Goal: Task Accomplishment & Management: Complete application form

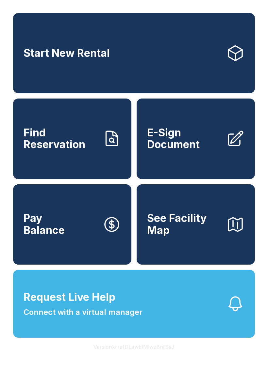
click at [185, 236] on span "See Facility Map" at bounding box center [184, 224] width 74 height 24
click at [85, 151] on span "Find Reservation" at bounding box center [60, 139] width 74 height 24
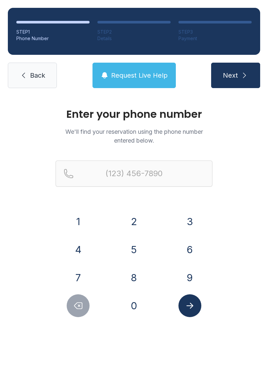
click at [240, 76] on icon "submit" at bounding box center [244, 75] width 8 height 8
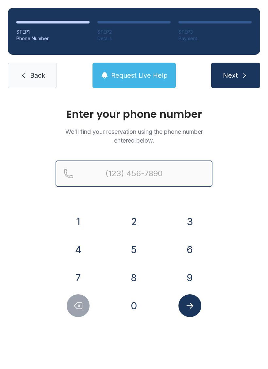
type input "("
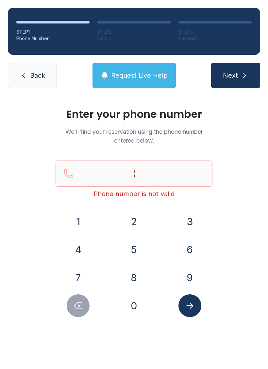
click at [34, 73] on span "Back" at bounding box center [37, 75] width 15 height 9
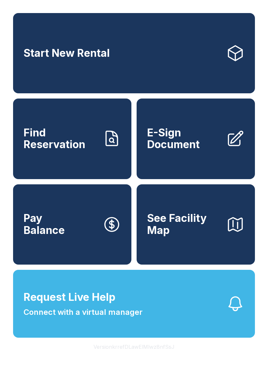
click at [189, 148] on span "E-Sign Document" at bounding box center [184, 139] width 74 height 24
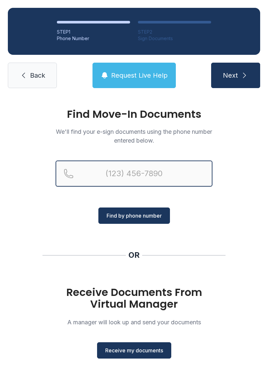
click at [145, 176] on input "Reservation phone number" at bounding box center [133, 174] width 157 height 26
type input "[PHONE_NUMBER]"
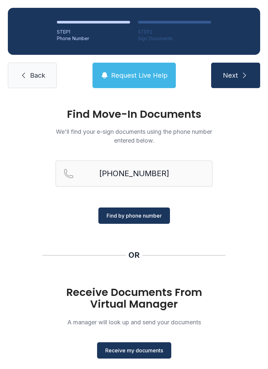
click at [167, 215] on button "Find by phone number" at bounding box center [133, 216] width 71 height 16
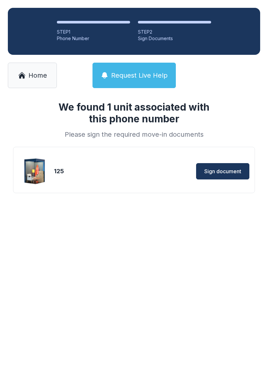
click at [219, 170] on span "Sign document" at bounding box center [222, 171] width 37 height 8
